Goal: Navigation & Orientation: Find specific page/section

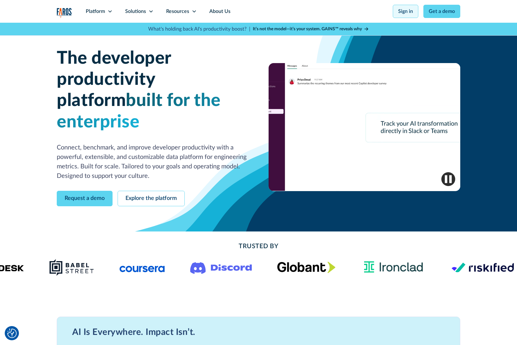
click at [405, 11] on link "Sign in" at bounding box center [406, 11] width 26 height 13
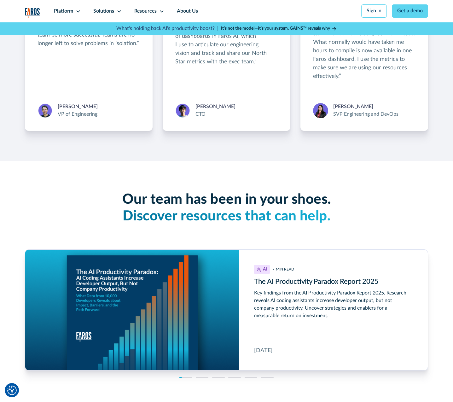
scroll to position [2004, 0]
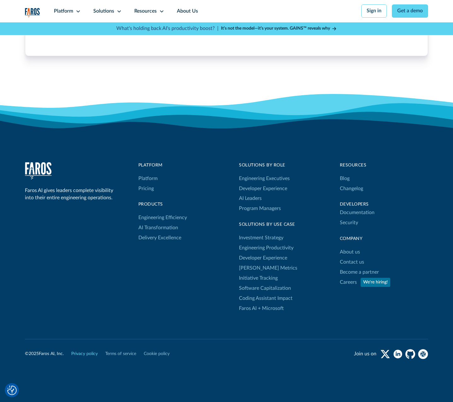
click at [88, 351] on link "Privacy policy" at bounding box center [84, 354] width 26 height 7
